Goal: Navigation & Orientation: Find specific page/section

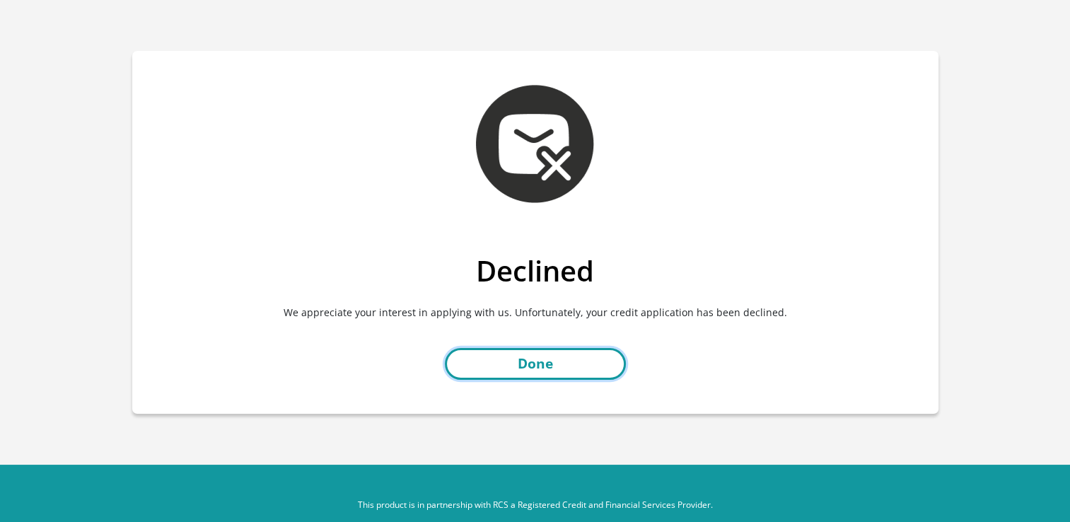
click at [576, 365] on link "Done" at bounding box center [535, 364] width 181 height 32
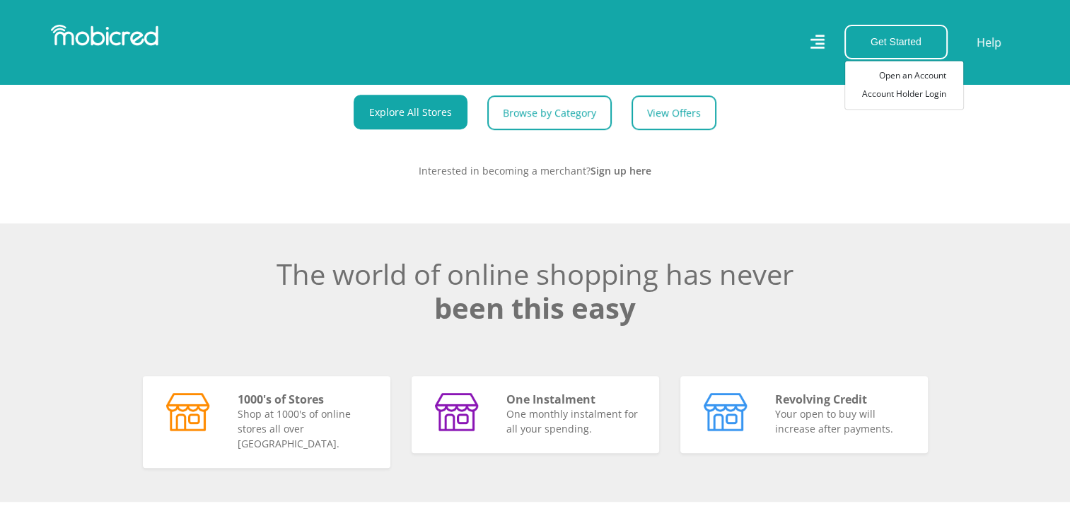
scroll to position [809, 0]
click at [688, 130] on link "View Offers" at bounding box center [679, 112] width 85 height 35
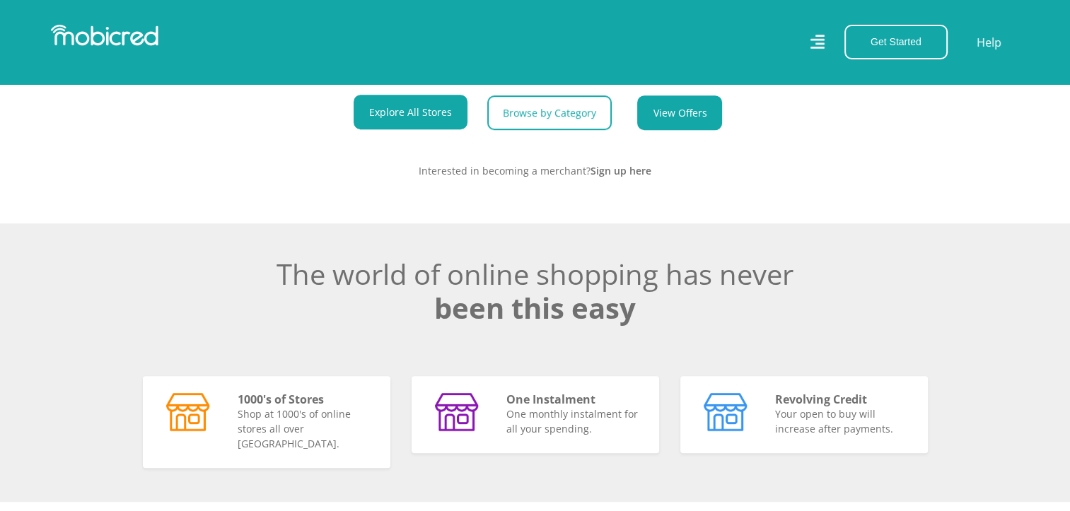
scroll to position [0, 0]
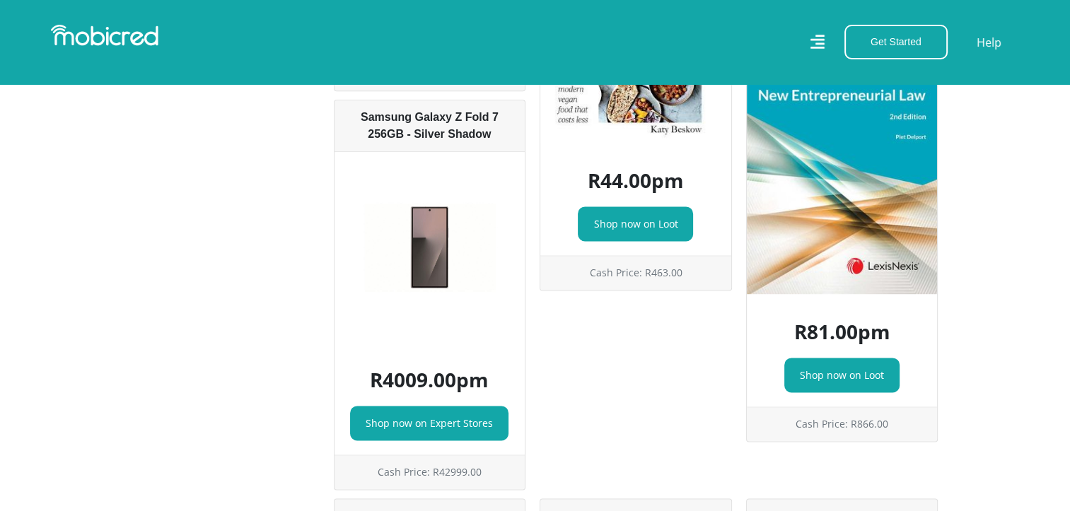
scroll to position [12495, 0]
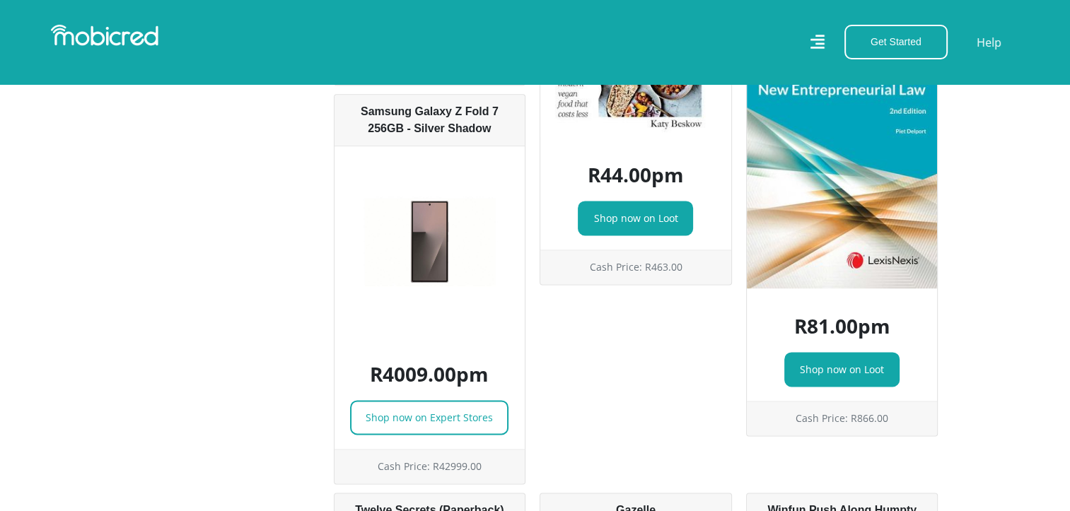
click at [462, 400] on link "Shop now on Expert Stores" at bounding box center [429, 417] width 158 height 35
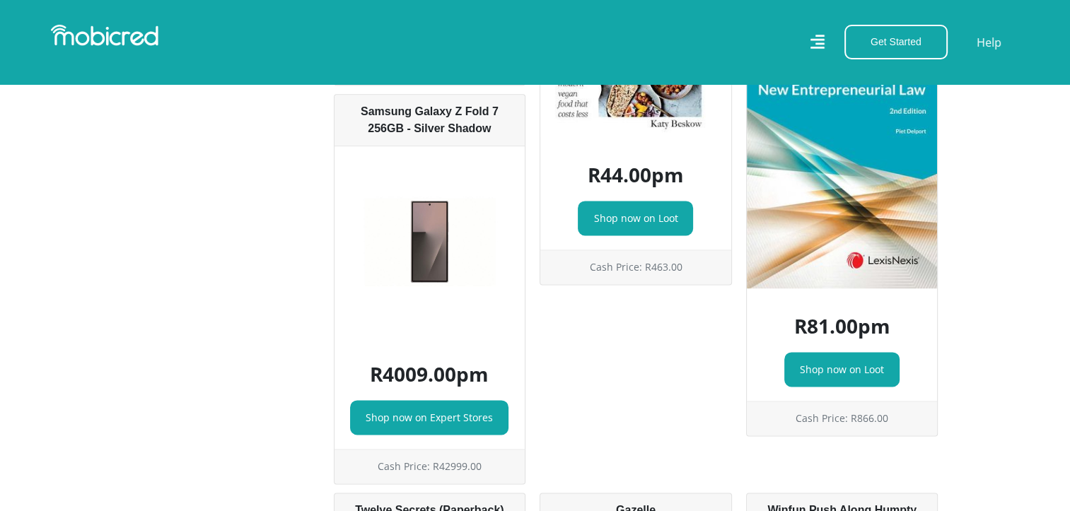
scroll to position [12322, 0]
